Goal: Navigation & Orientation: Find specific page/section

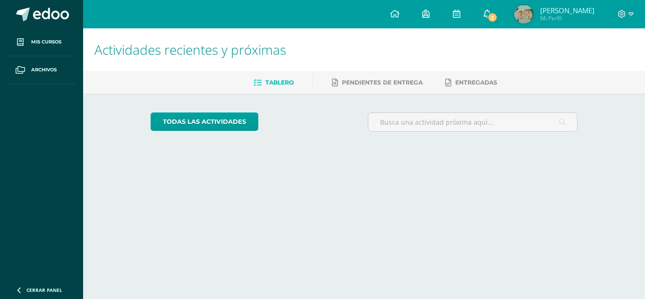
click at [492, 7] on link "2" at bounding box center [488, 14] width 30 height 28
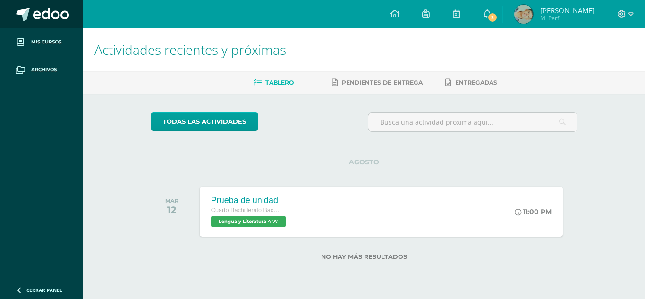
click at [34, 7] on link at bounding box center [41, 14] width 83 height 28
click at [490, 9] on link "2" at bounding box center [488, 14] width 30 height 28
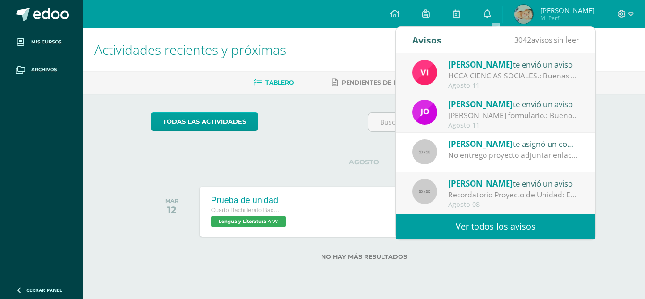
click at [485, 108] on span "[PERSON_NAME]" at bounding box center [480, 104] width 65 height 11
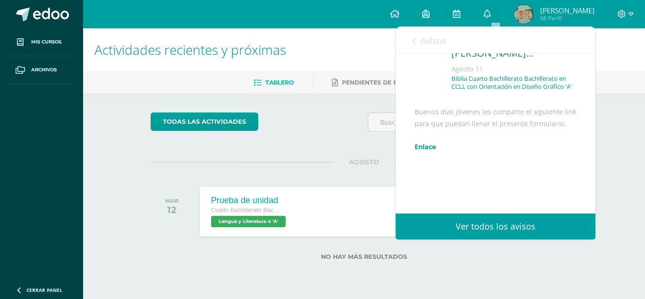
scroll to position [42, 0]
